Goal: Task Accomplishment & Management: Complete application form

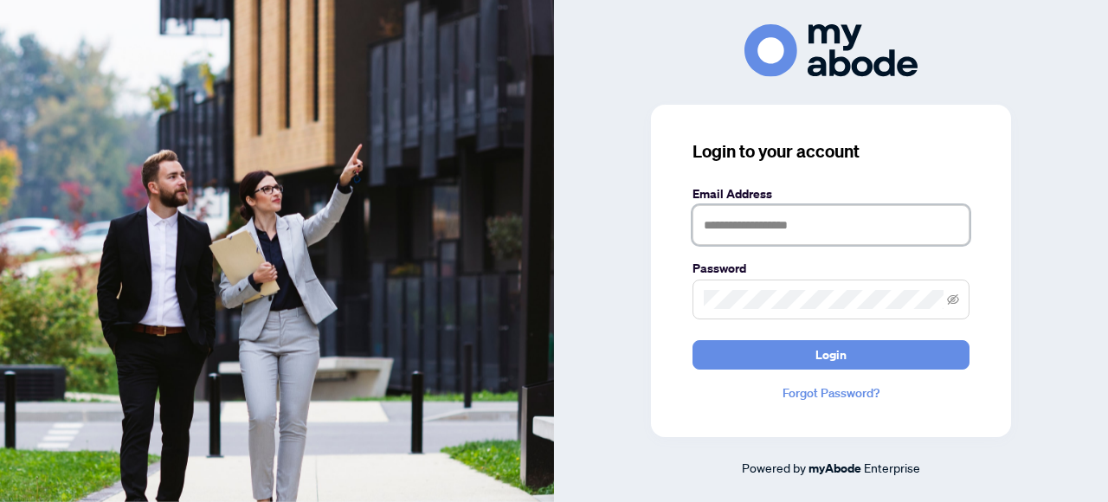
click at [772, 221] on input "text" at bounding box center [830, 225] width 277 height 40
type input "**********"
click at [692, 340] on button "Login" at bounding box center [830, 354] width 277 height 29
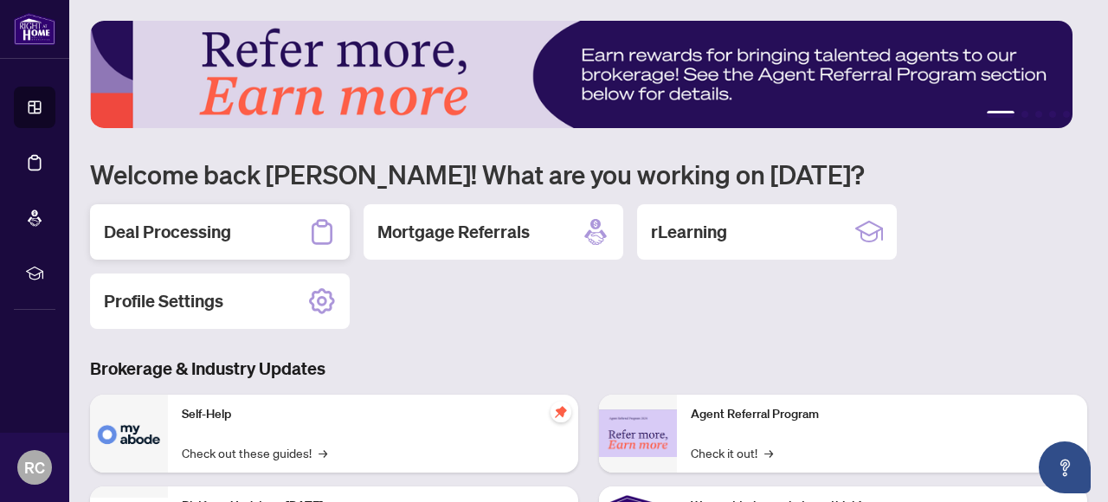
click at [273, 242] on div "Deal Processing" at bounding box center [220, 231] width 260 height 55
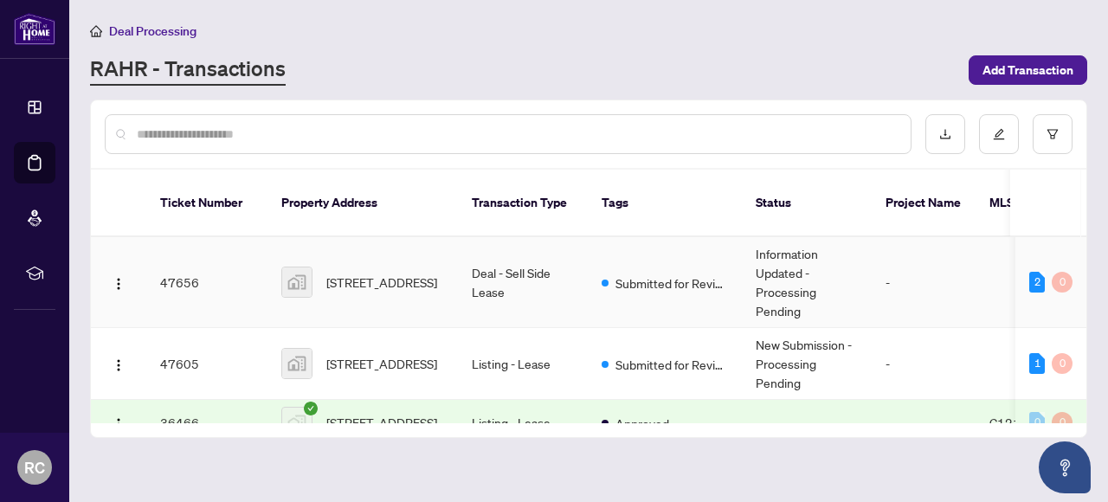
click at [496, 266] on td "Deal - Sell Side Lease" at bounding box center [523, 282] width 130 height 91
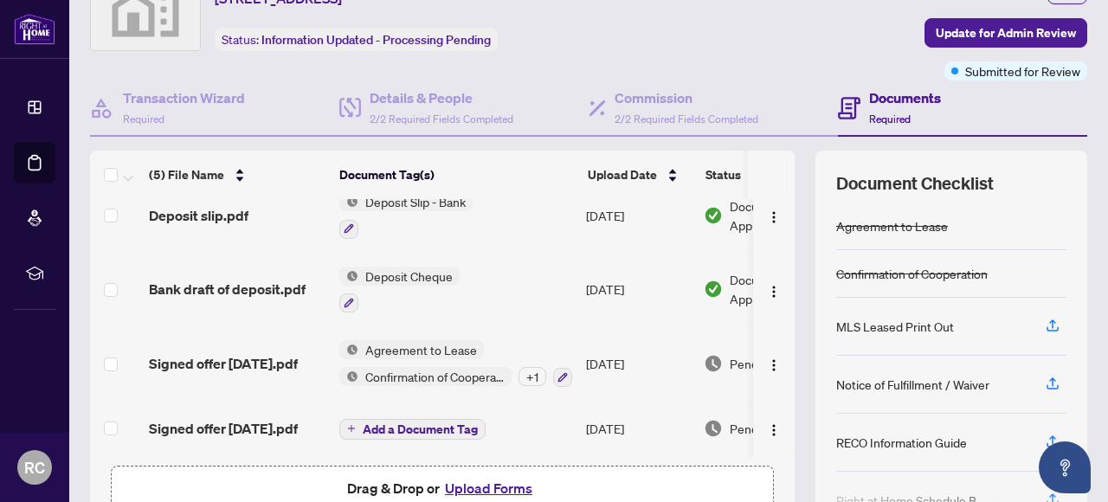
scroll to position [173, 0]
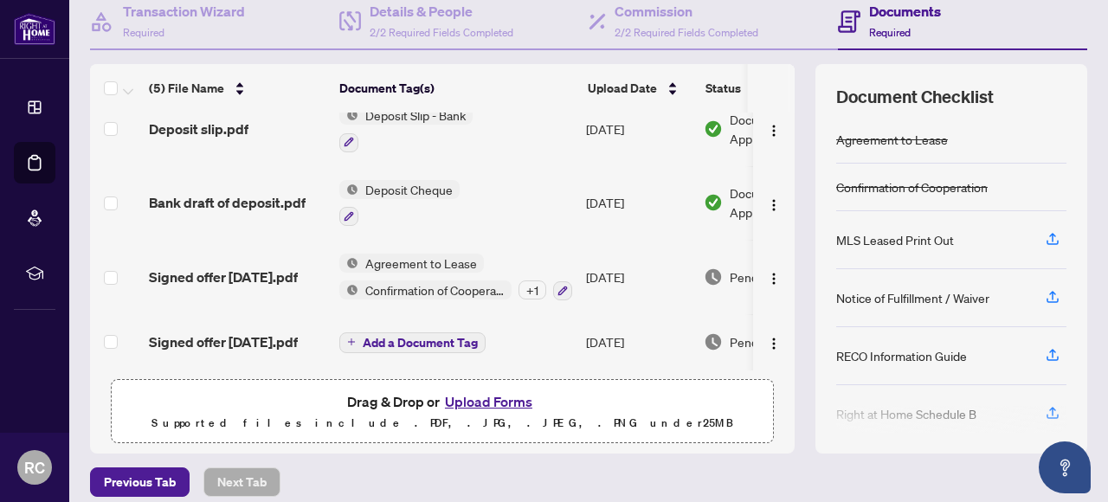
click at [486, 394] on button "Upload Forms" at bounding box center [489, 401] width 98 height 23
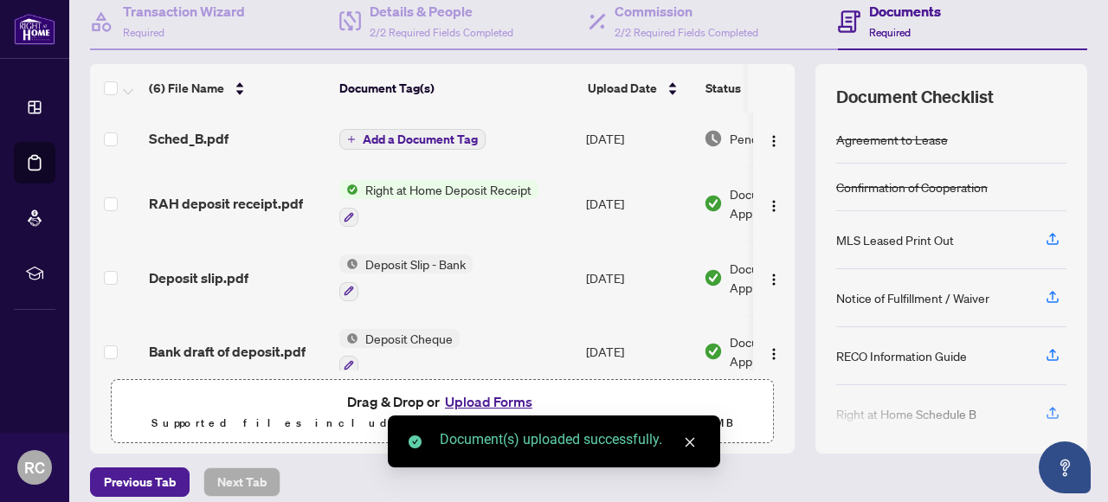
scroll to position [0, 0]
click at [399, 137] on span "Add a Document Tag" at bounding box center [420, 141] width 115 height 12
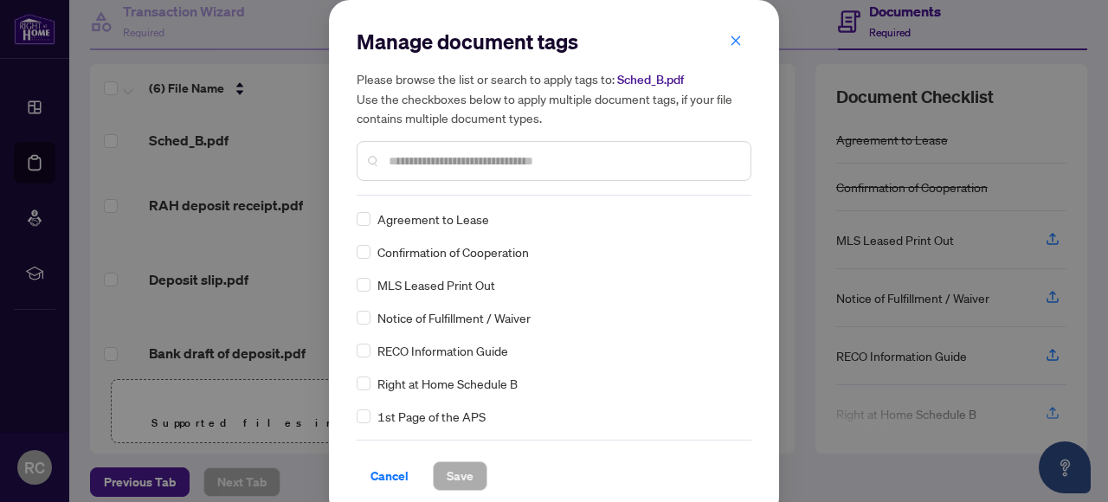
click at [476, 165] on input "text" at bounding box center [563, 160] width 348 height 19
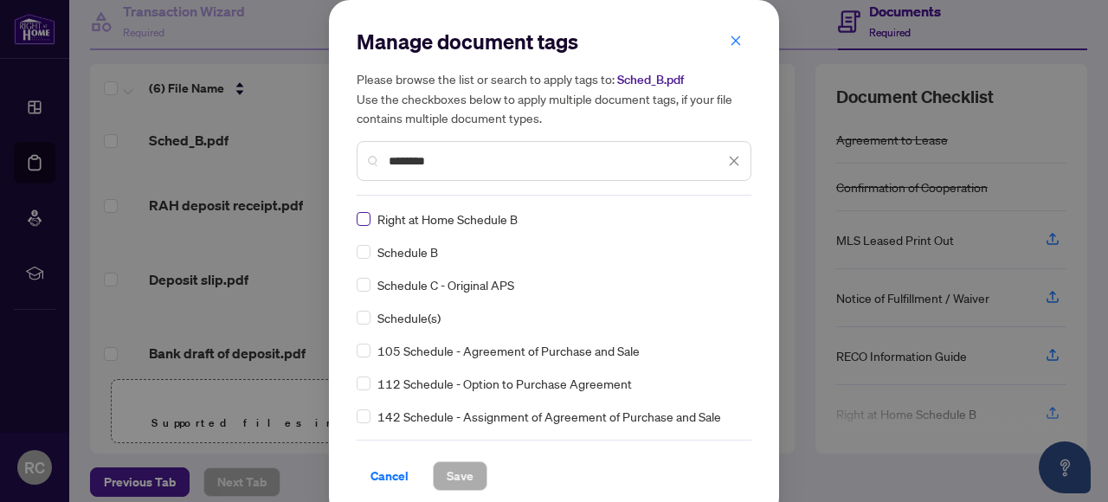
type input "********"
click at [462, 479] on span "Save" at bounding box center [460, 476] width 27 height 28
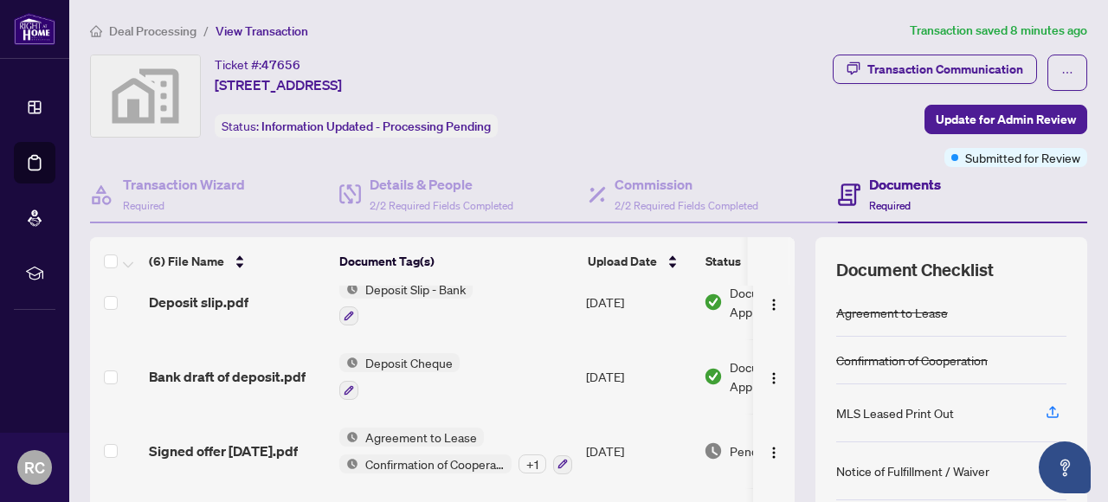
scroll to position [3, 0]
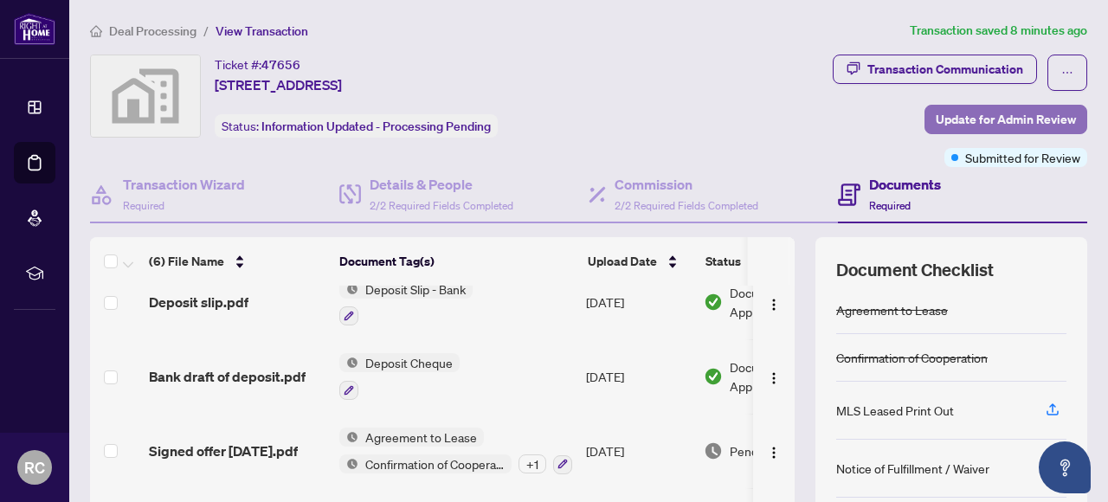
click at [952, 122] on span "Update for Admin Review" at bounding box center [1006, 120] width 140 height 28
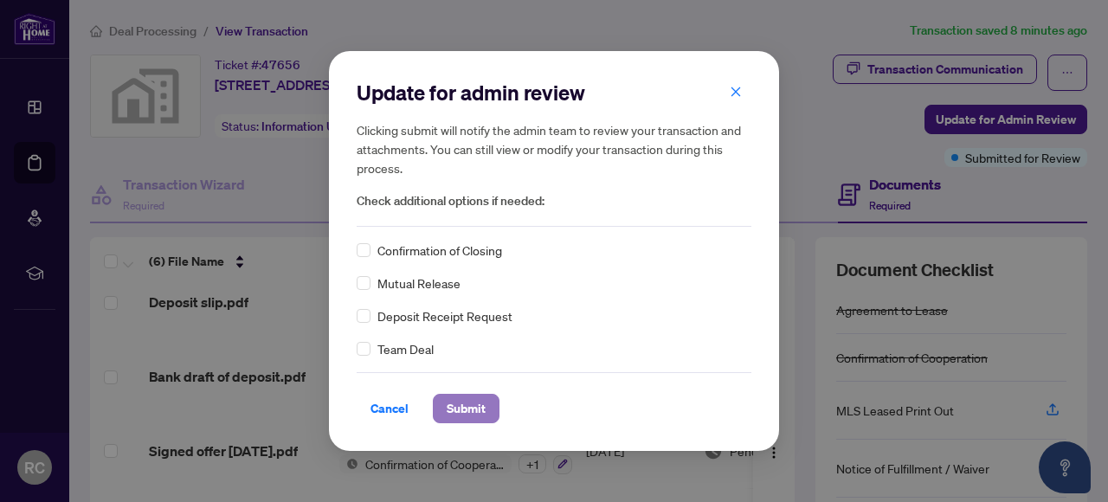
click at [469, 414] on span "Submit" at bounding box center [466, 409] width 39 height 28
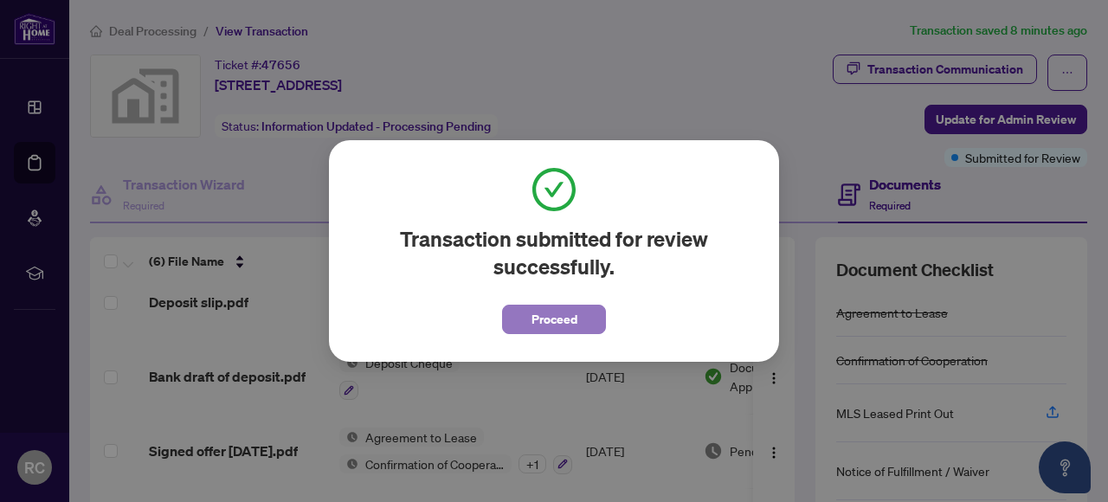
click at [544, 321] on span "Proceed" at bounding box center [554, 320] width 46 height 28
